Goal: Navigation & Orientation: Go to known website

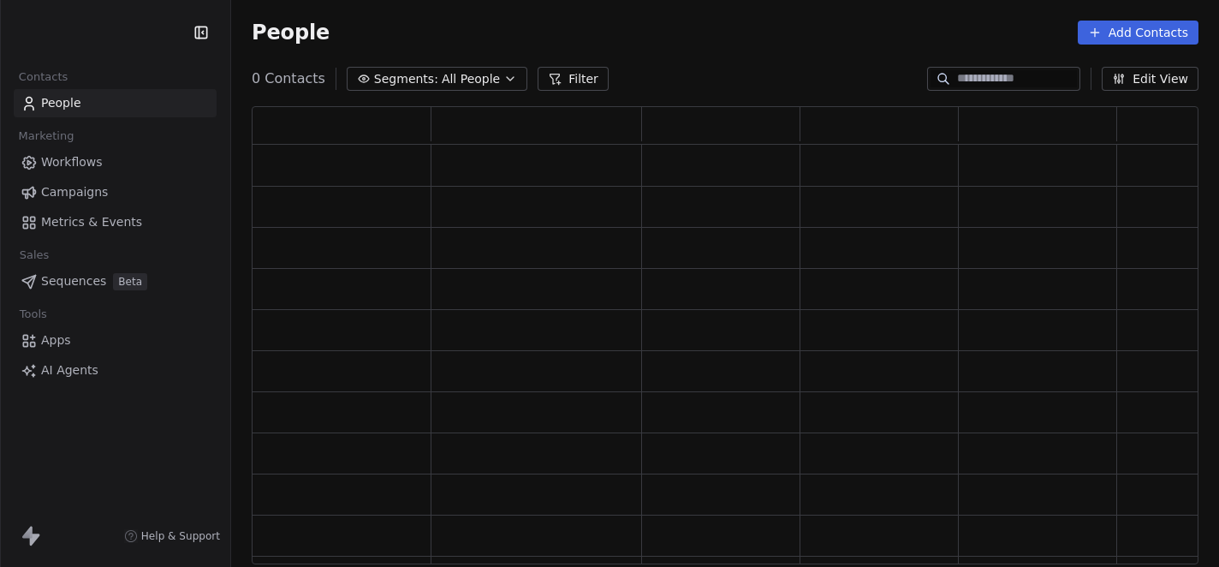
scroll to position [457, 947]
